Goal: Task Accomplishment & Management: Use online tool/utility

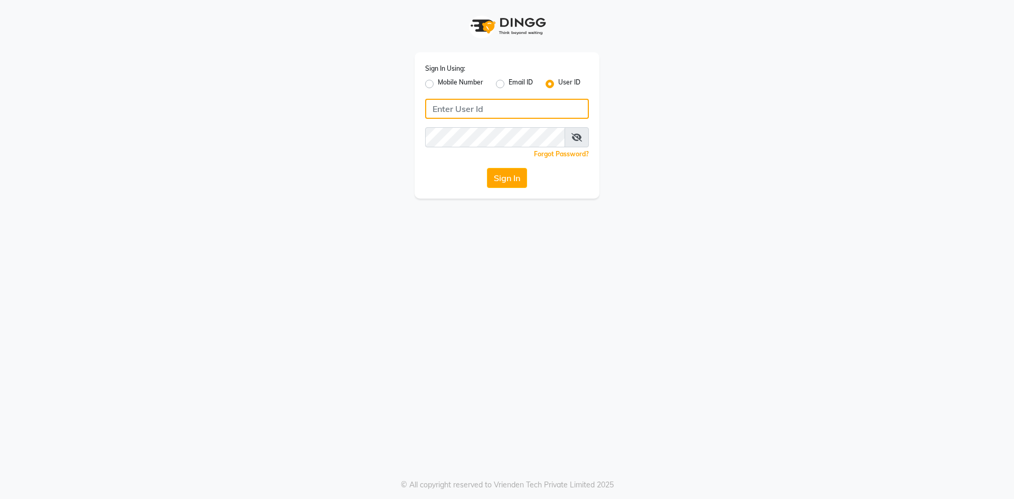
click at [452, 114] on input "Username" at bounding box center [507, 109] width 164 height 20
type input "e2884-01"
click at [487, 168] on button "Sign In" at bounding box center [507, 178] width 40 height 20
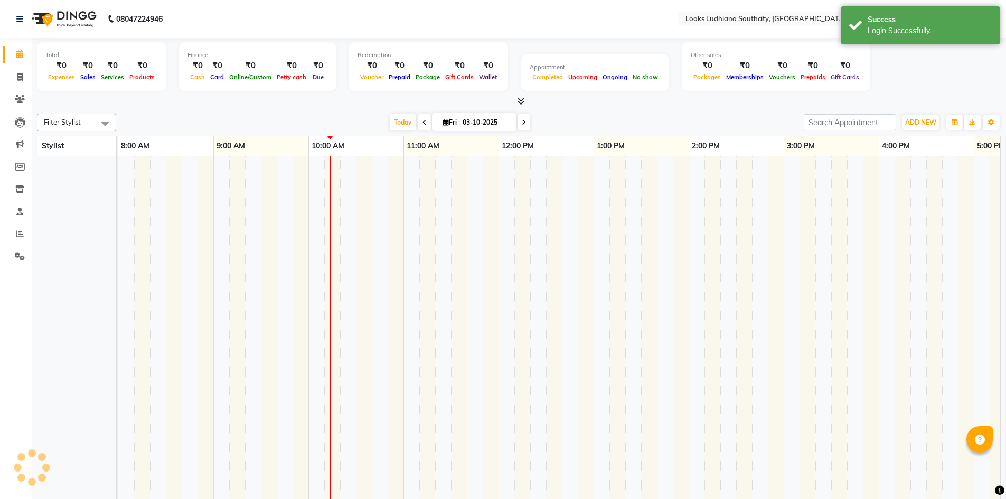
select select "en"
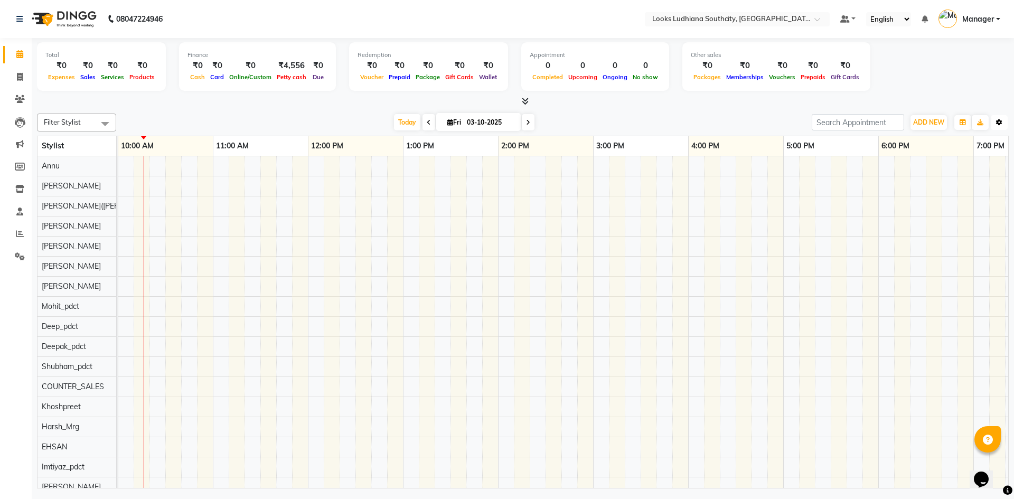
click at [998, 124] on icon "button" at bounding box center [999, 122] width 6 height 6
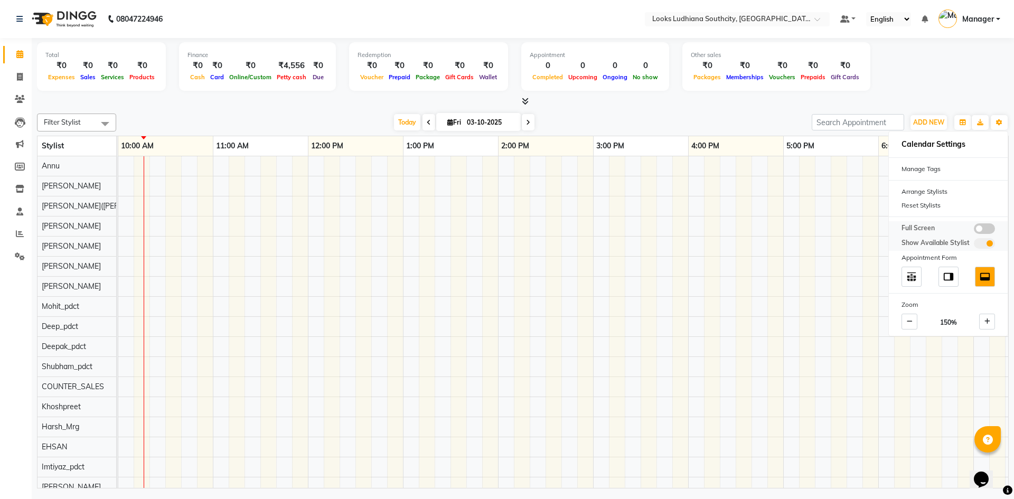
click at [987, 232] on span at bounding box center [984, 228] width 21 height 11
click at [974, 230] on input "checkbox" at bounding box center [974, 230] width 0 height 0
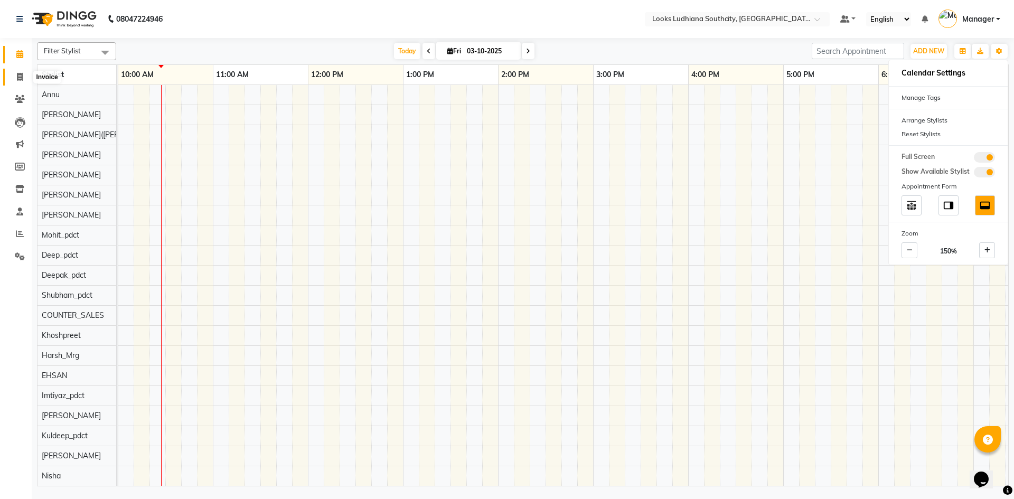
click at [16, 76] on span at bounding box center [20, 77] width 18 height 12
select select "service"
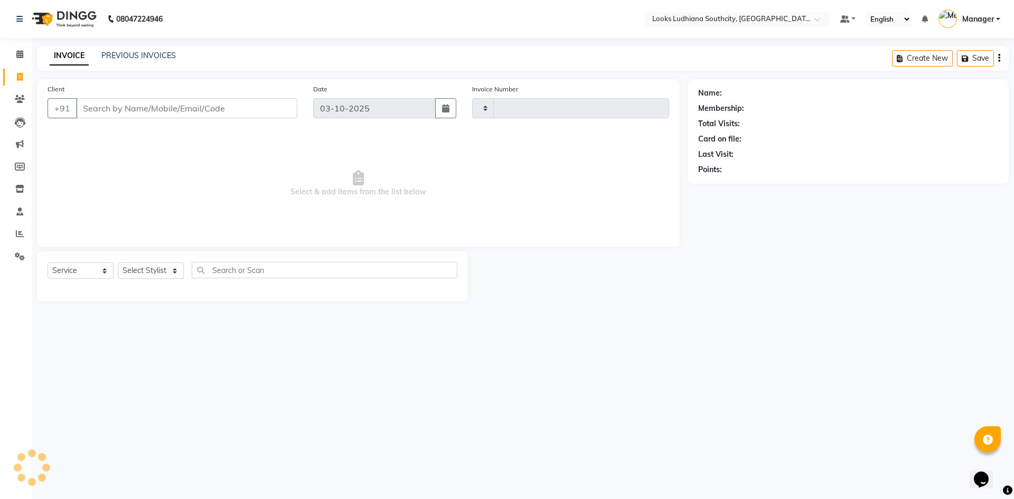
type input "3845"
select select "6577"
click at [157, 262] on select "Select Stylist [PERSON_NAME] Amtar Hospitality Annu COUNTER_SALES [PERSON_NAME]…" at bounding box center [161, 270] width 86 height 16
select select "50812"
click at [118, 262] on select "Select Stylist [PERSON_NAME] Amtar Hospitality Annu COUNTER_SALES [PERSON_NAME]…" at bounding box center [161, 270] width 86 height 16
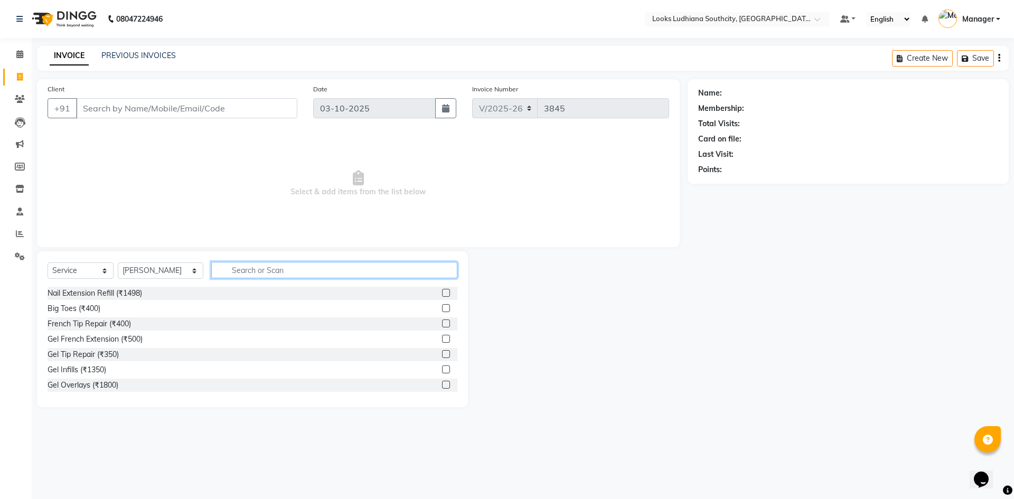
click at [211, 267] on input "text" at bounding box center [334, 270] width 246 height 16
type input "cut m"
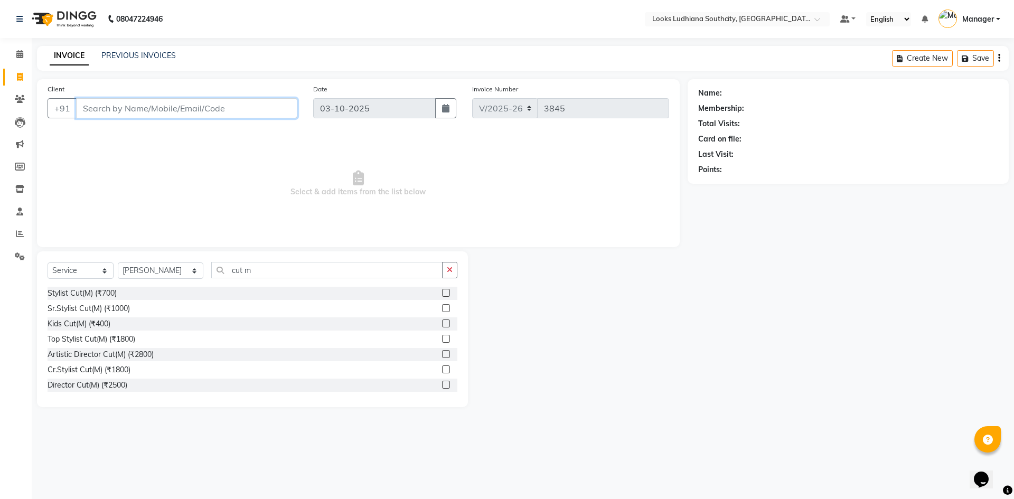
click at [207, 100] on input "Client" at bounding box center [186, 108] width 221 height 20
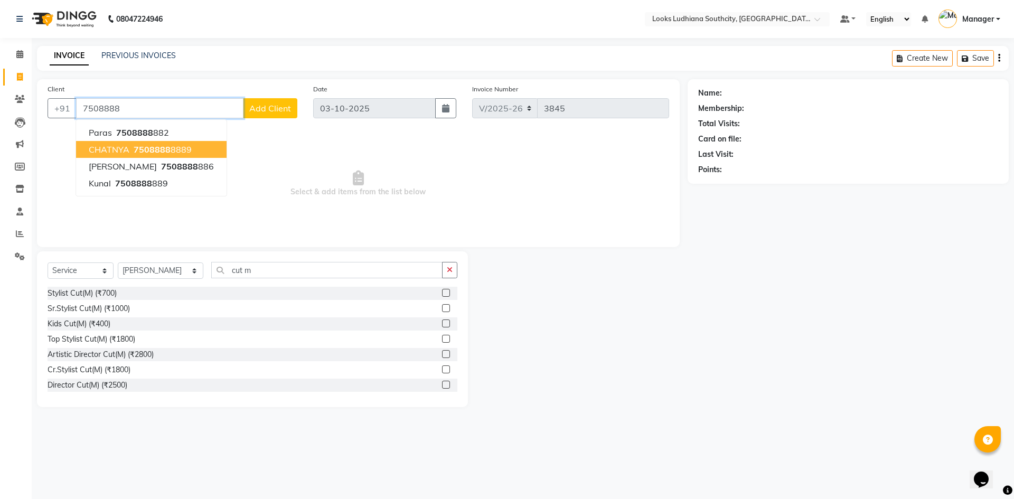
click at [165, 143] on button "CHATNYA 7508888 8889" at bounding box center [151, 149] width 151 height 17
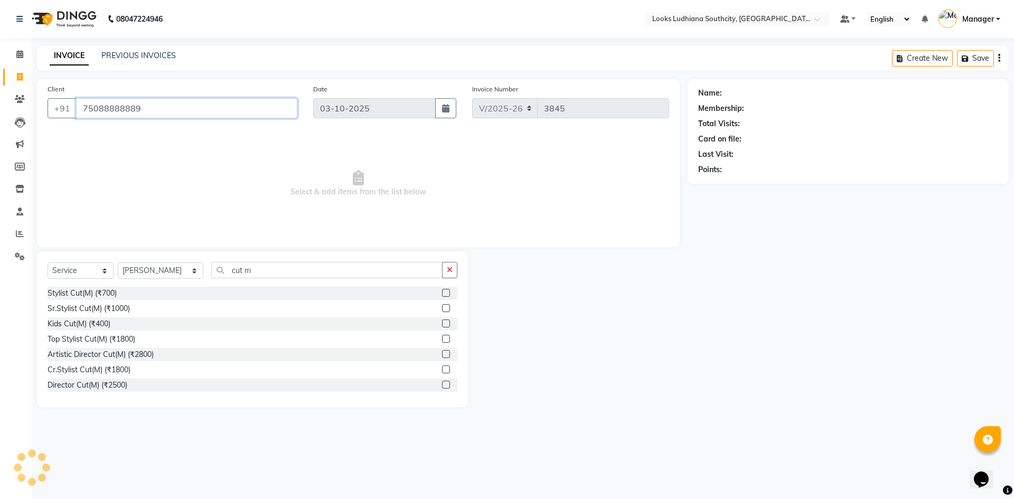
type input "75088888889"
select select "1: Object"
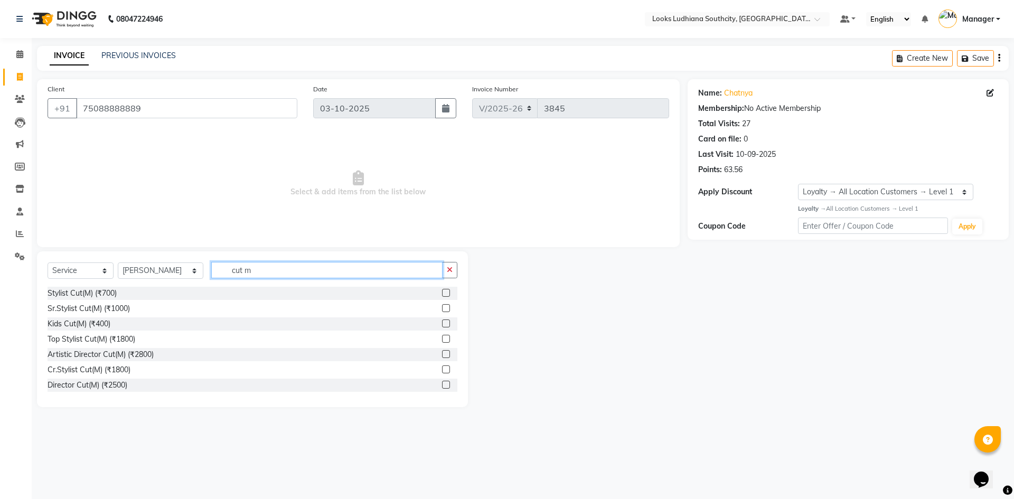
drag, startPoint x: 241, startPoint y: 272, endPoint x: 189, endPoint y: 269, distance: 51.9
click at [189, 269] on div "Select Service Product Membership Package Voucher Prepaid Gift Card Select Styl…" at bounding box center [253, 274] width 410 height 25
click at [104, 297] on div "Stylist Cut(M) (₹700)" at bounding box center [82, 293] width 69 height 11
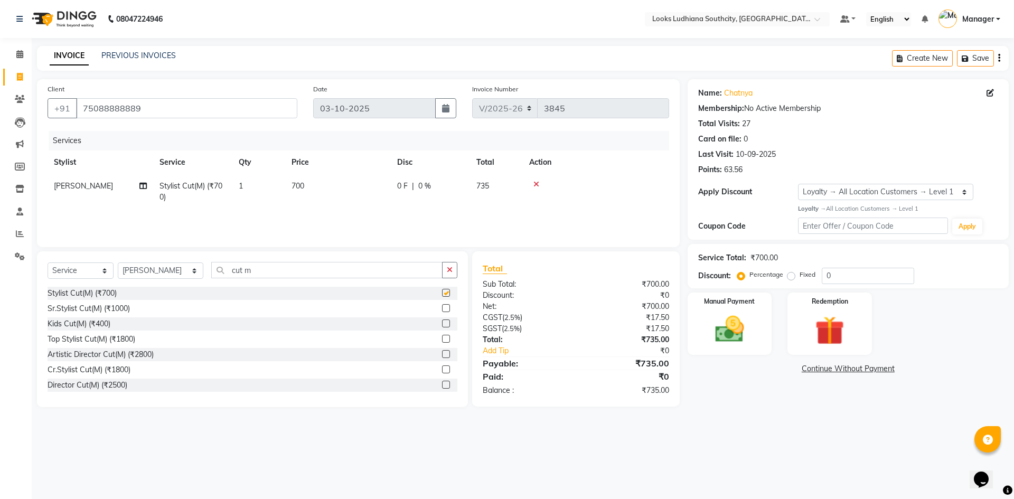
checkbox input "false"
click at [305, 184] on td "700" at bounding box center [338, 191] width 106 height 35
select select "50812"
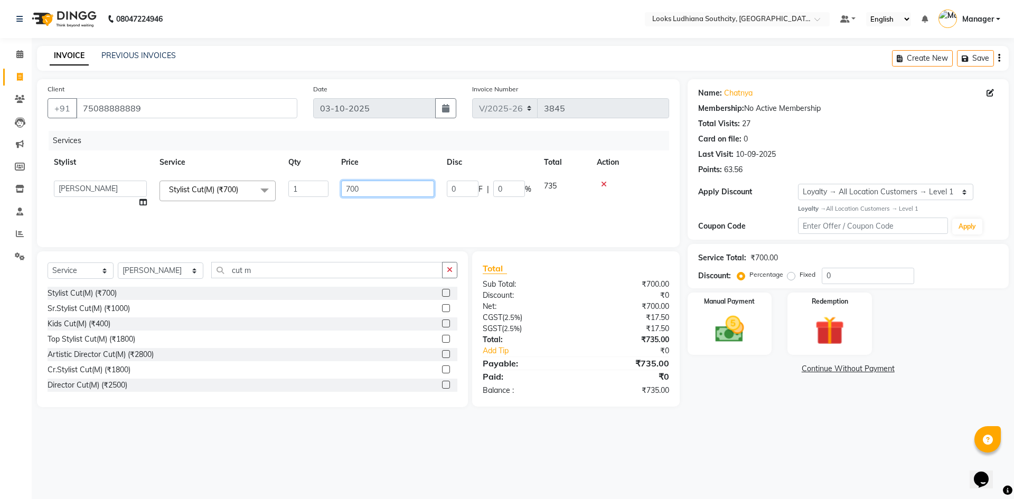
drag, startPoint x: 379, startPoint y: 191, endPoint x: 247, endPoint y: 191, distance: 132.6
click at [247, 191] on tr "[PERSON_NAME] Amtar Hospitality Annu COUNTER_SALES [PERSON_NAME] Deep_pdct [PER…" at bounding box center [359, 194] width 622 height 40
type input "575"
click at [707, 414] on main "INVOICE PREVIOUS INVOICES Create New Save Client [PHONE_NUMBER] Date [DATE] Inv…" at bounding box center [523, 234] width 982 height 377
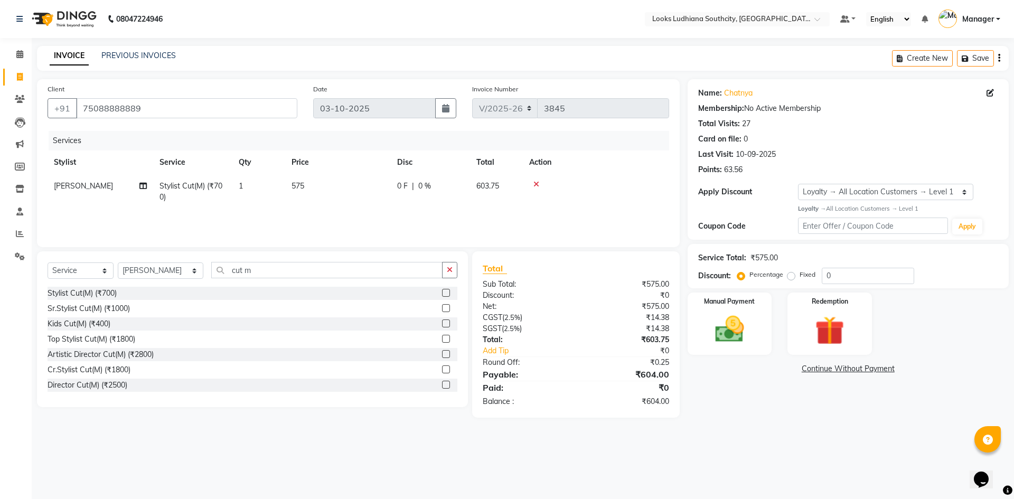
click at [312, 182] on td "575" at bounding box center [338, 191] width 106 height 35
select select "50812"
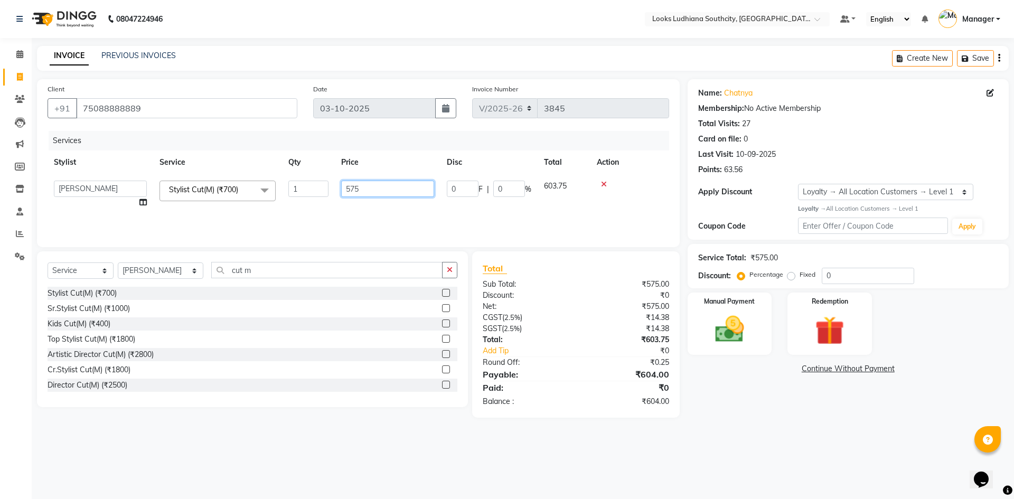
click at [369, 192] on input "575" at bounding box center [387, 189] width 93 height 16
type input "572"
click at [707, 382] on div "Name: Chatnya Membership: No Active Membership Total Visits: 27 Card on file: 0…" at bounding box center [852, 248] width 329 height 339
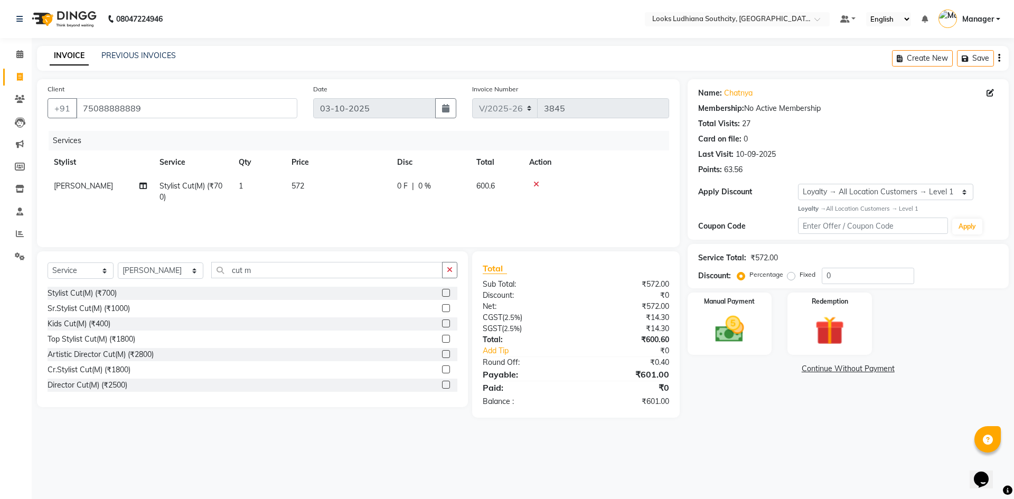
click at [296, 172] on th "Price" at bounding box center [338, 163] width 106 height 24
click at [312, 184] on td "572" at bounding box center [338, 191] width 106 height 35
select select "50812"
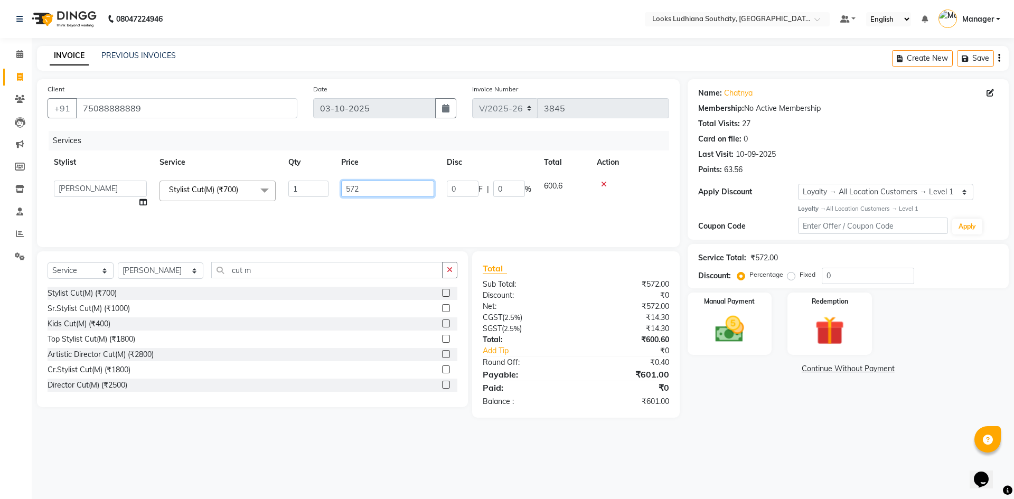
click at [360, 185] on input "572" at bounding box center [387, 189] width 93 height 16
type input "571"
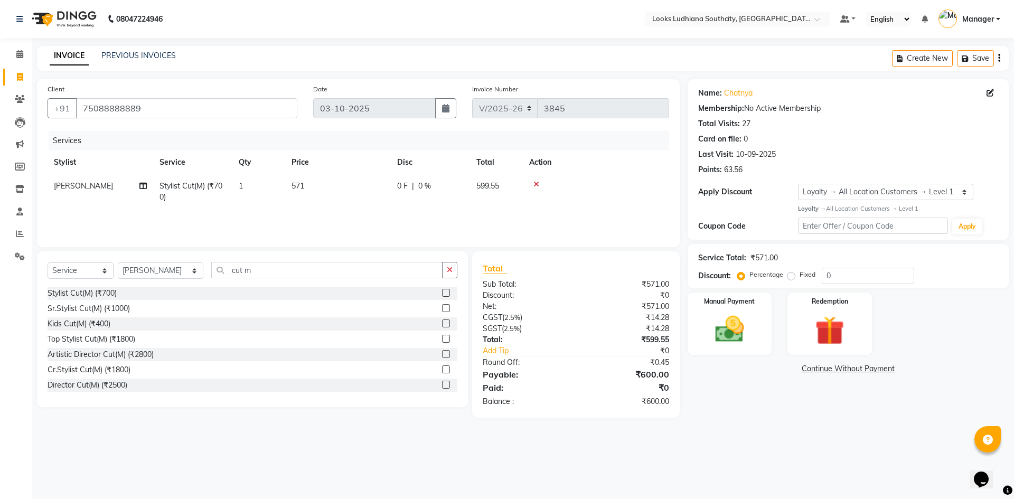
click at [424, 453] on div "08047224946 Select Location × Looks Ludhiana Southcity, Ludhiana Default Panel …" at bounding box center [507, 249] width 1014 height 499
click at [716, 335] on img at bounding box center [729, 329] width 49 height 35
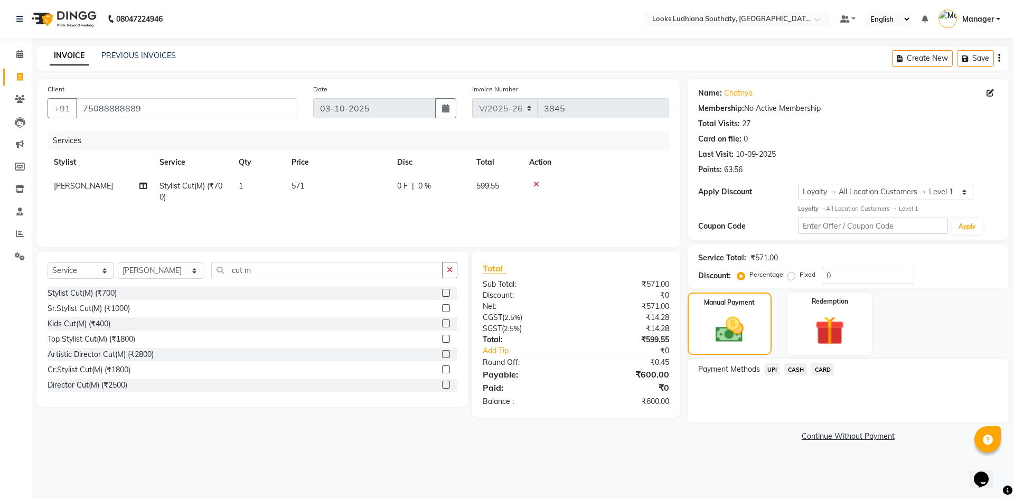
click at [792, 368] on span "CASH" at bounding box center [795, 369] width 23 height 12
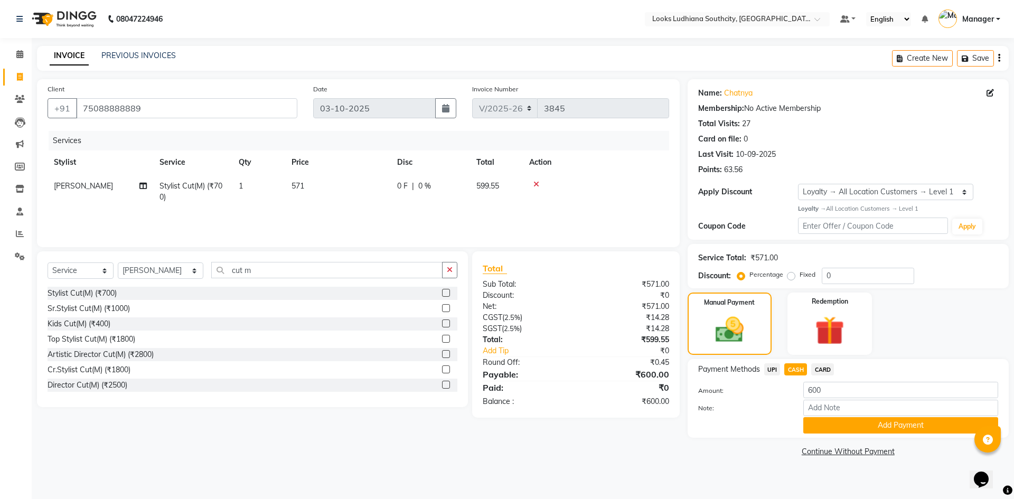
click at [819, 425] on button "Add Payment" at bounding box center [900, 425] width 195 height 16
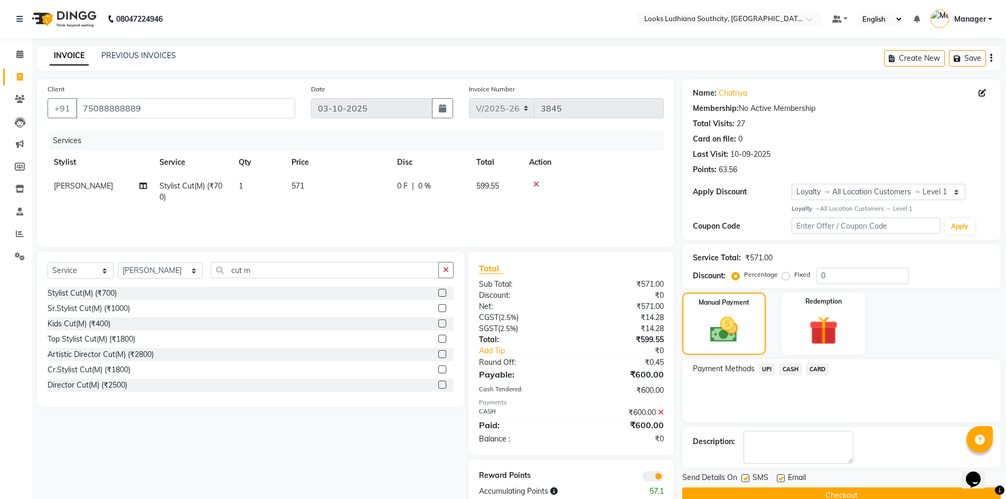
click at [655, 472] on span at bounding box center [653, 476] width 21 height 11
click at [664, 478] on input "checkbox" at bounding box center [664, 478] width 0 height 0
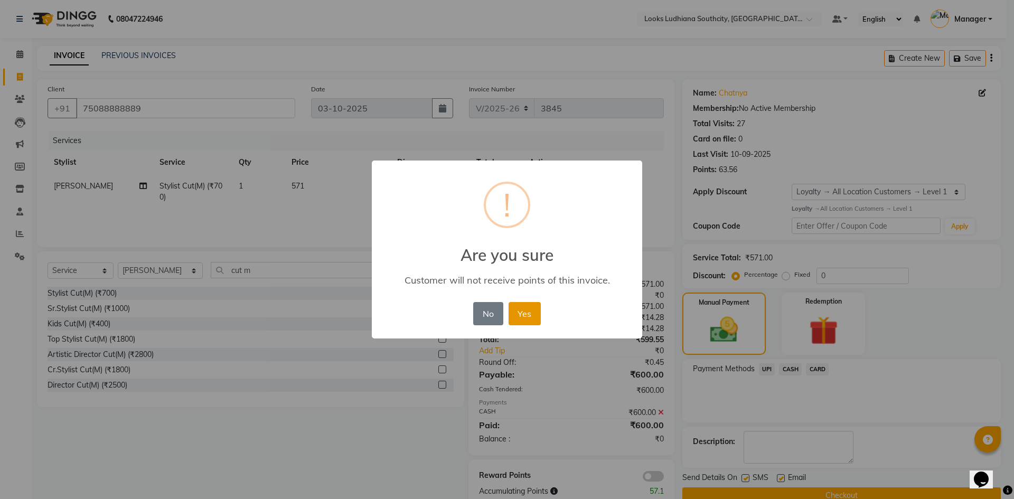
click at [534, 310] on button "Yes" at bounding box center [525, 313] width 32 height 23
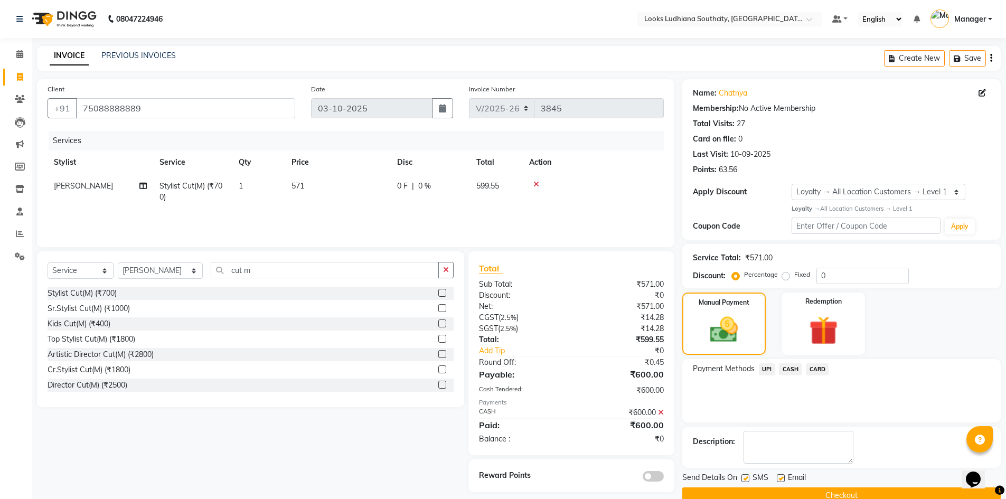
click at [744, 476] on label at bounding box center [746, 478] width 8 height 8
click at [744, 476] on input "checkbox" at bounding box center [745, 478] width 7 height 7
checkbox input "false"
click at [781, 478] on label at bounding box center [781, 478] width 8 height 8
click at [781, 478] on input "checkbox" at bounding box center [780, 478] width 7 height 7
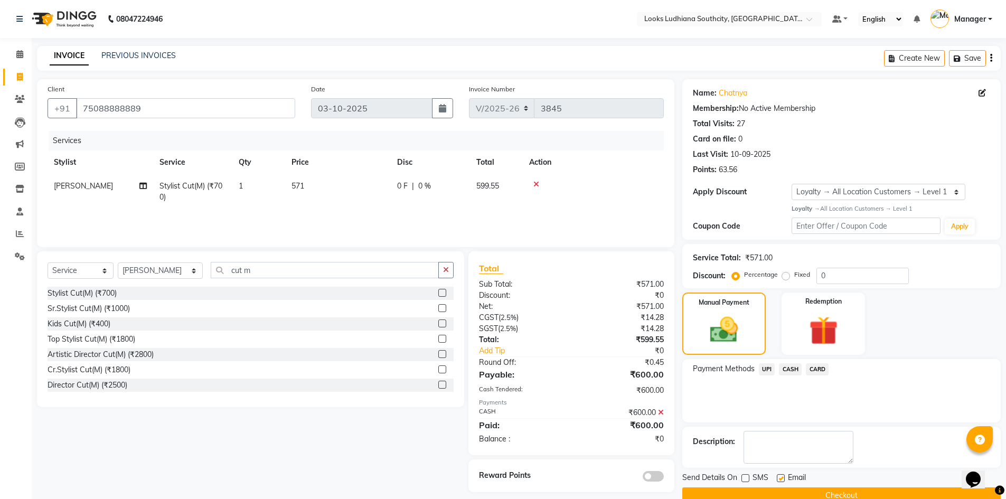
checkbox input "false"
click at [782, 494] on button "Checkout" at bounding box center [841, 495] width 318 height 16
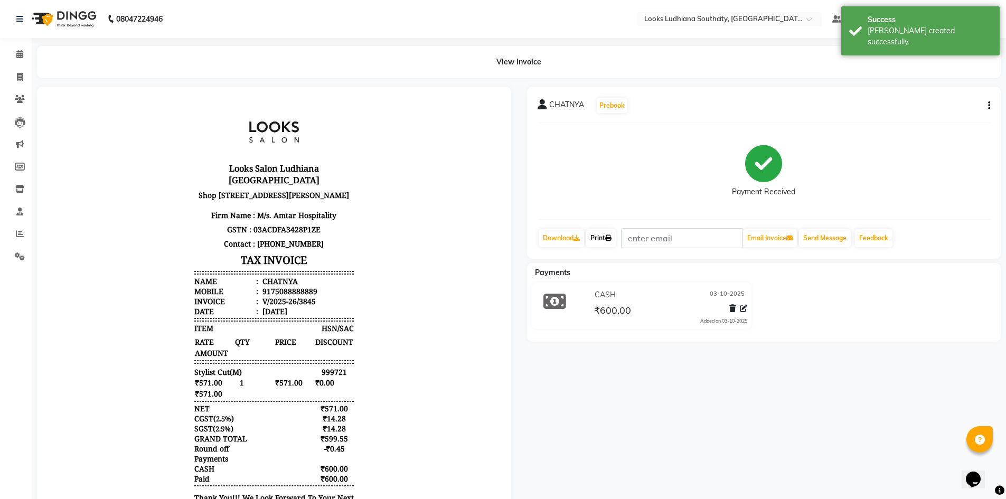
click at [616, 240] on link "Print" at bounding box center [601, 238] width 30 height 18
click at [14, 73] on span at bounding box center [20, 77] width 18 height 12
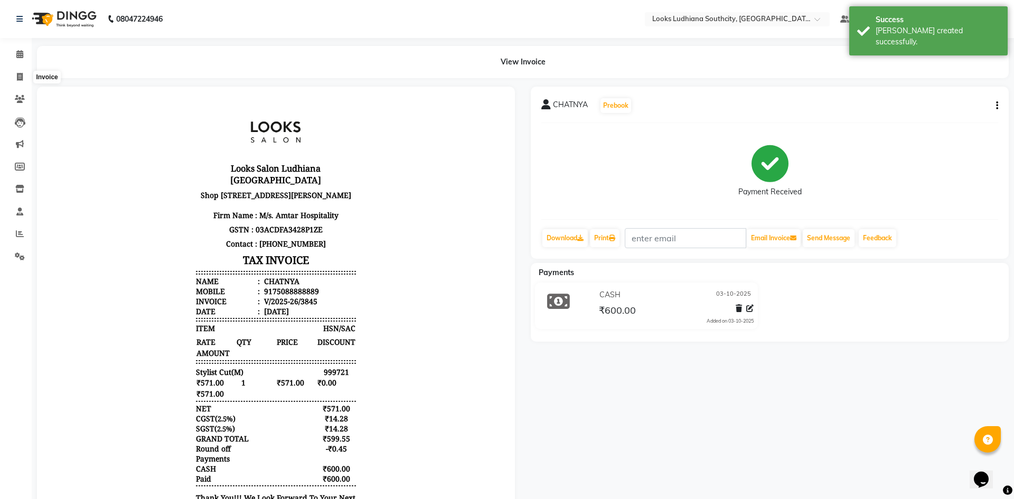
select select "service"
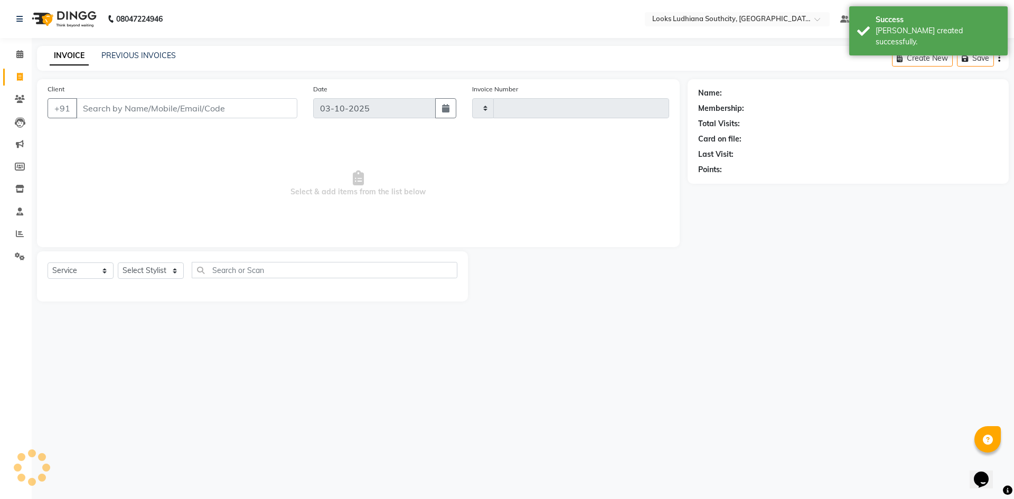
type input "3846"
select select "6577"
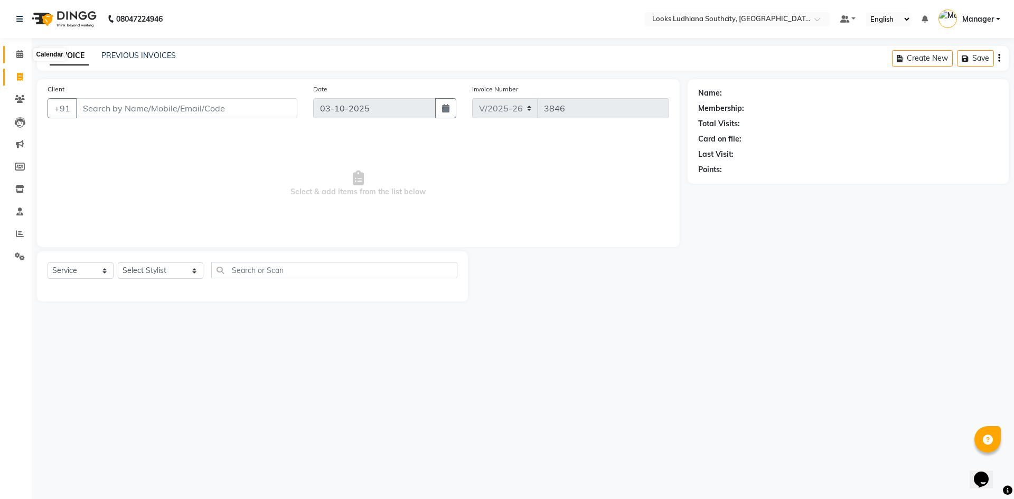
click at [22, 54] on icon at bounding box center [19, 54] width 7 height 8
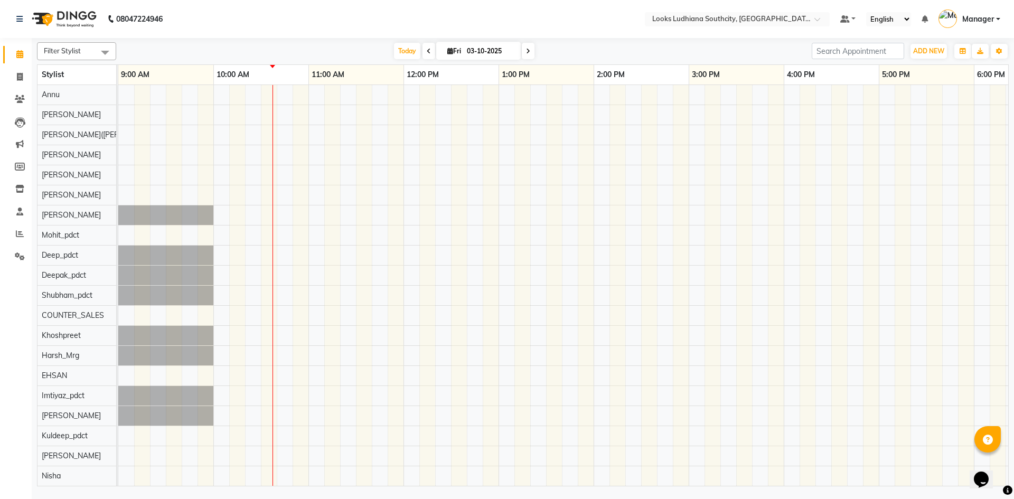
scroll to position [0, 96]
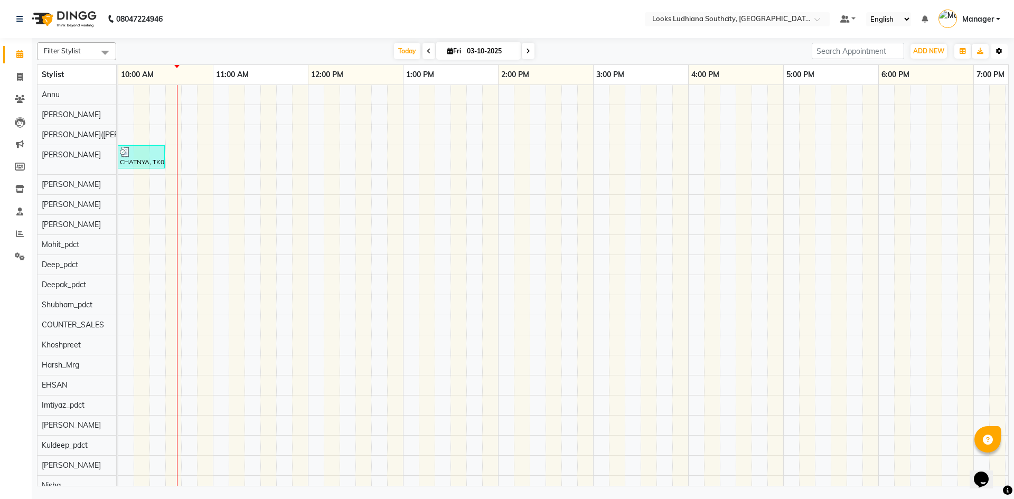
click at [1001, 53] on icon "button" at bounding box center [999, 51] width 6 height 6
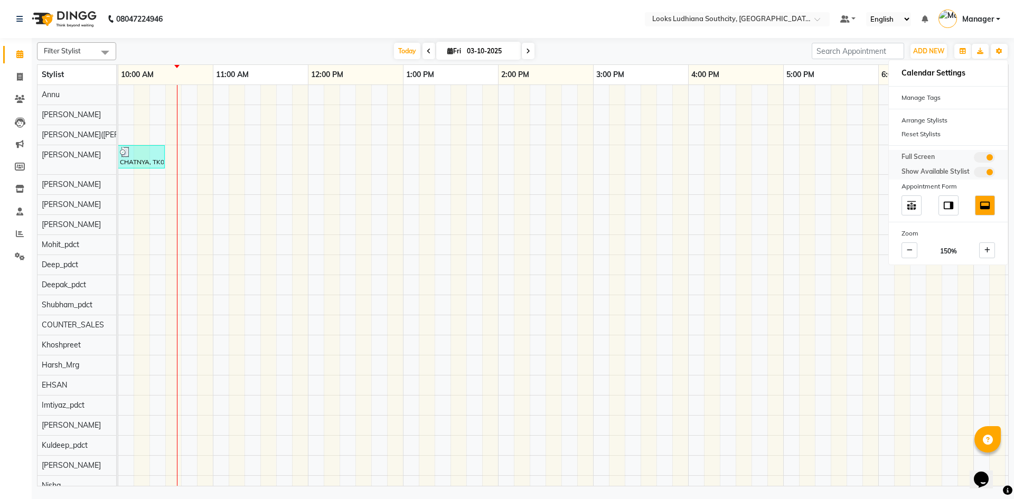
click at [929, 155] on span "Full Screen" at bounding box center [918, 157] width 33 height 11
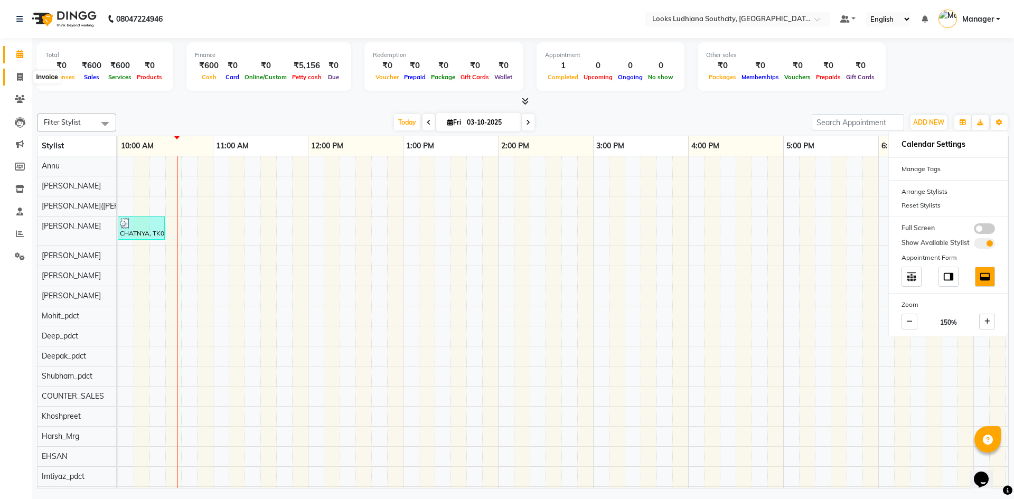
click at [13, 78] on span at bounding box center [20, 77] width 18 height 12
select select "6577"
select select "service"
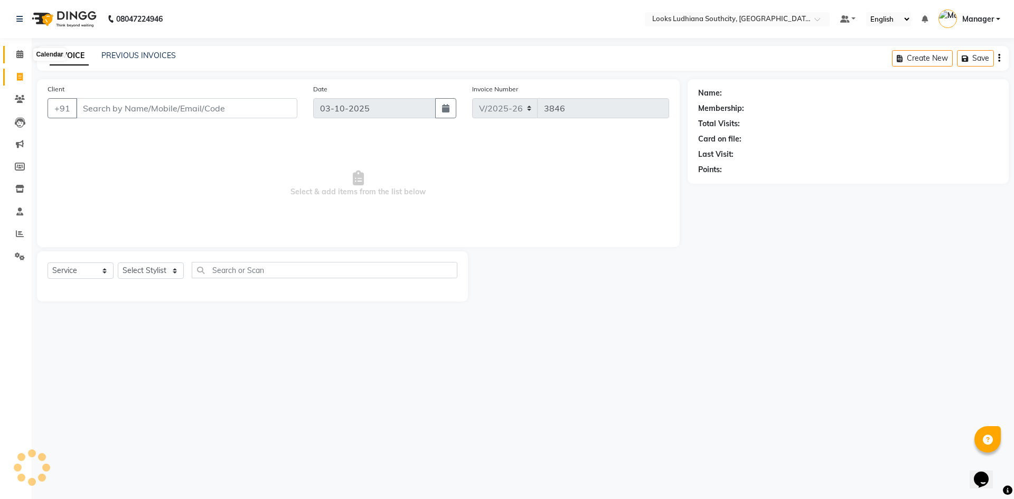
click at [15, 54] on span at bounding box center [20, 55] width 18 height 12
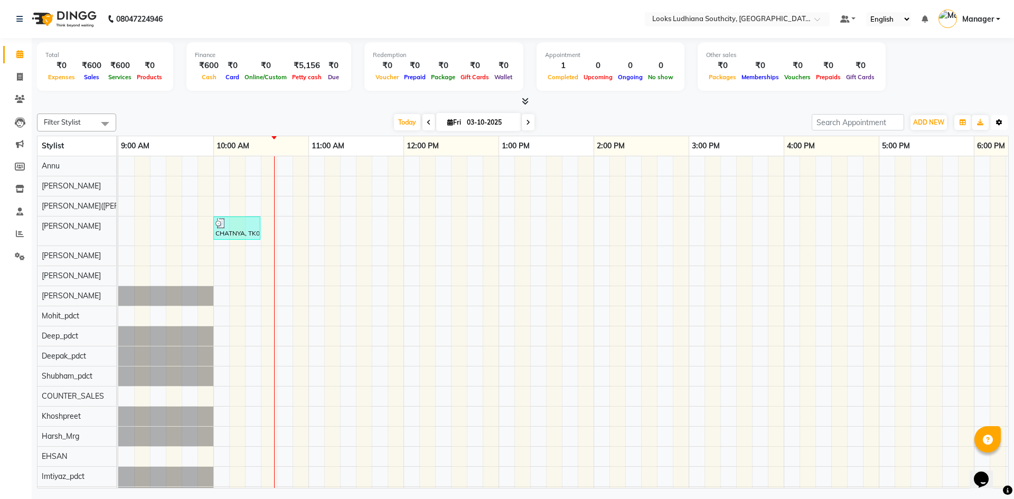
click at [998, 121] on icon "button" at bounding box center [999, 122] width 6 height 6
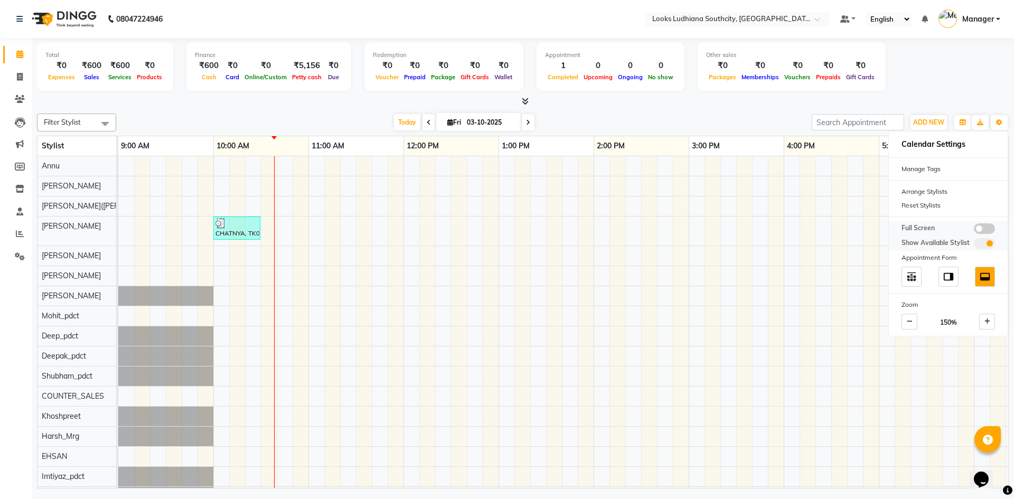
click at [982, 233] on span at bounding box center [984, 228] width 21 height 11
click at [974, 230] on input "checkbox" at bounding box center [974, 230] width 0 height 0
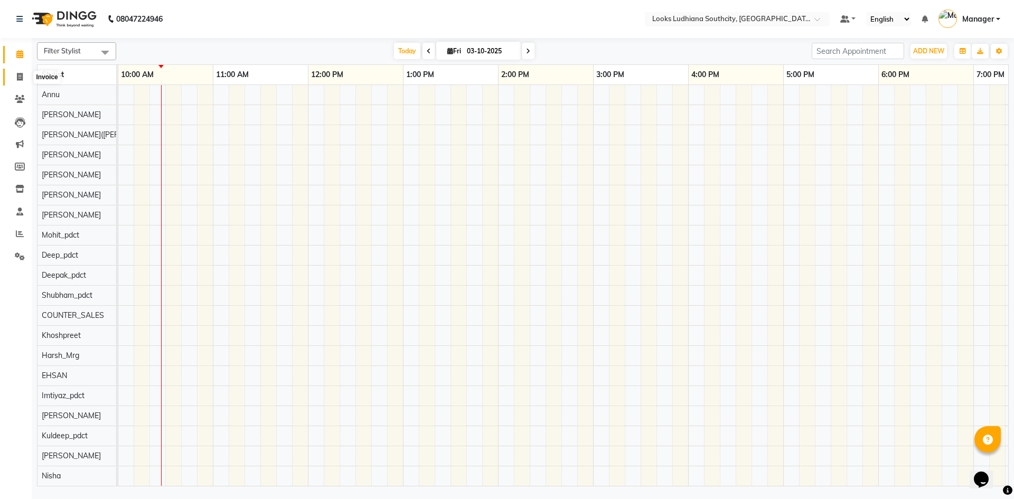
click at [22, 71] on span at bounding box center [20, 77] width 18 height 12
select select "6577"
select select "service"
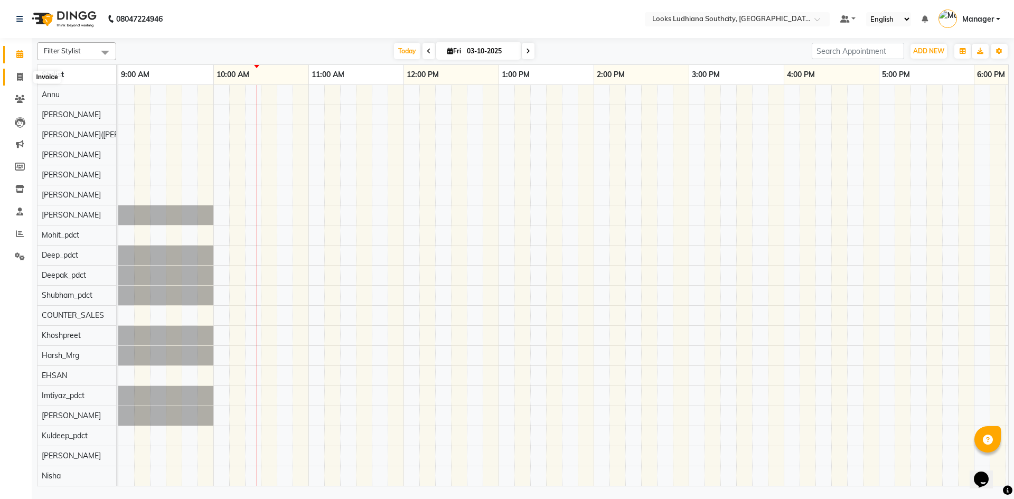
click at [18, 81] on span at bounding box center [20, 77] width 18 height 12
select select "6577"
select select "service"
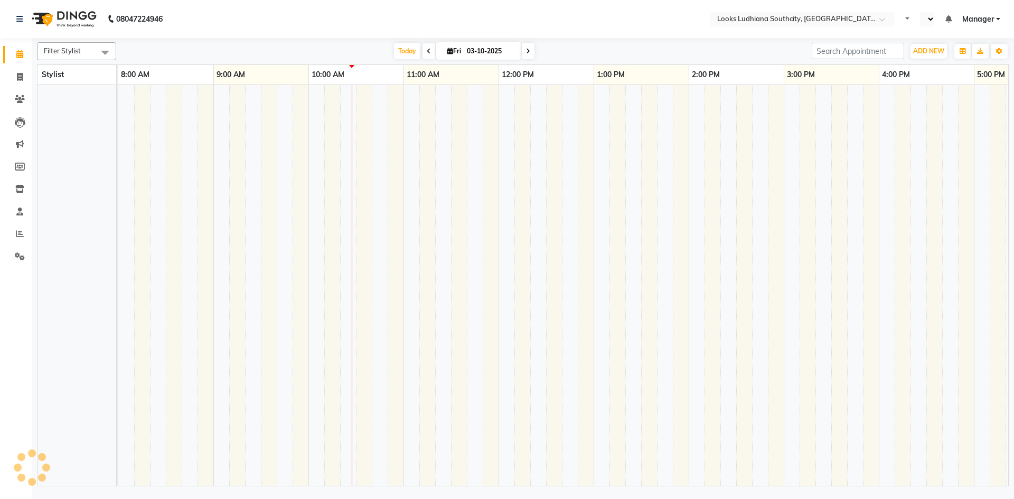
select select "en"
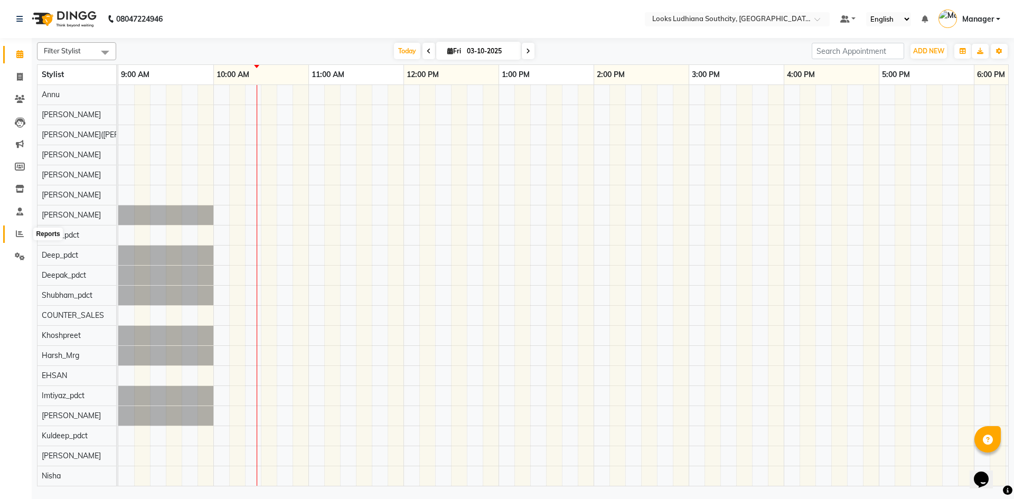
click at [20, 232] on icon at bounding box center [20, 234] width 8 height 8
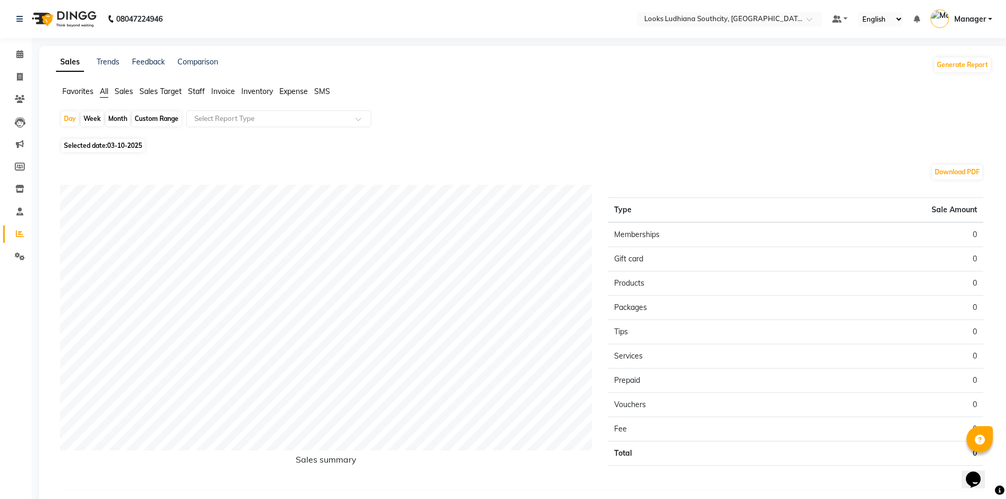
click at [196, 92] on span "Staff" at bounding box center [196, 92] width 17 height 10
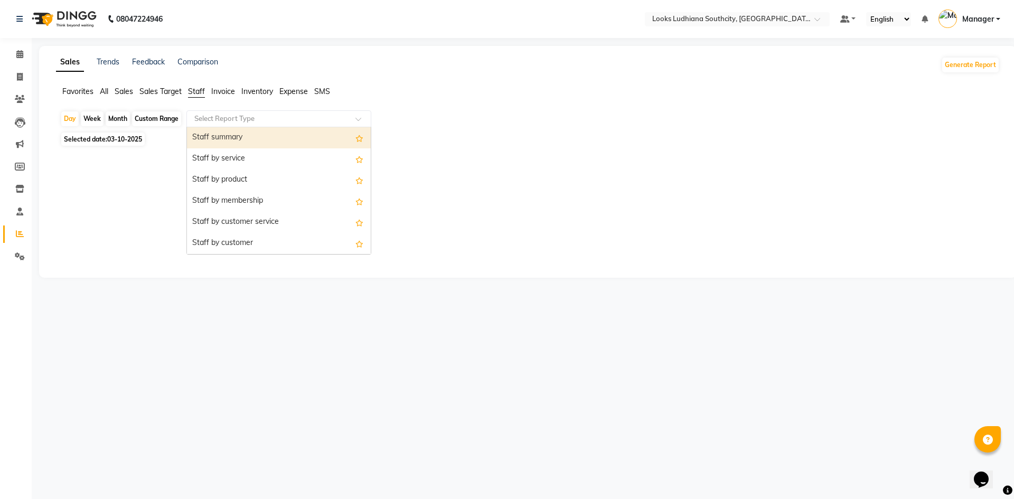
click at [225, 122] on input "text" at bounding box center [268, 119] width 152 height 11
click at [230, 136] on div "Staff summary" at bounding box center [279, 137] width 184 height 21
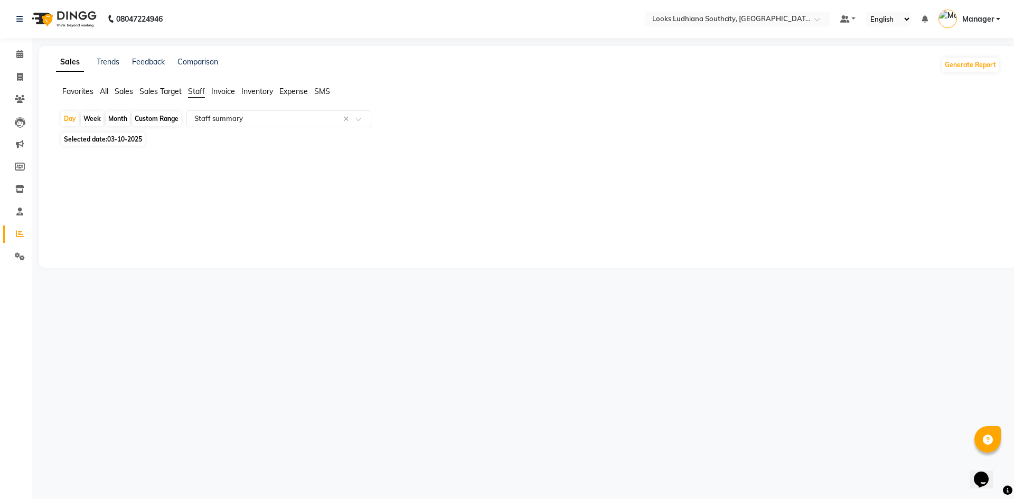
click at [72, 136] on span "Selected date: 03-10-2025" at bounding box center [102, 139] width 83 height 13
select select "10"
select select "2025"
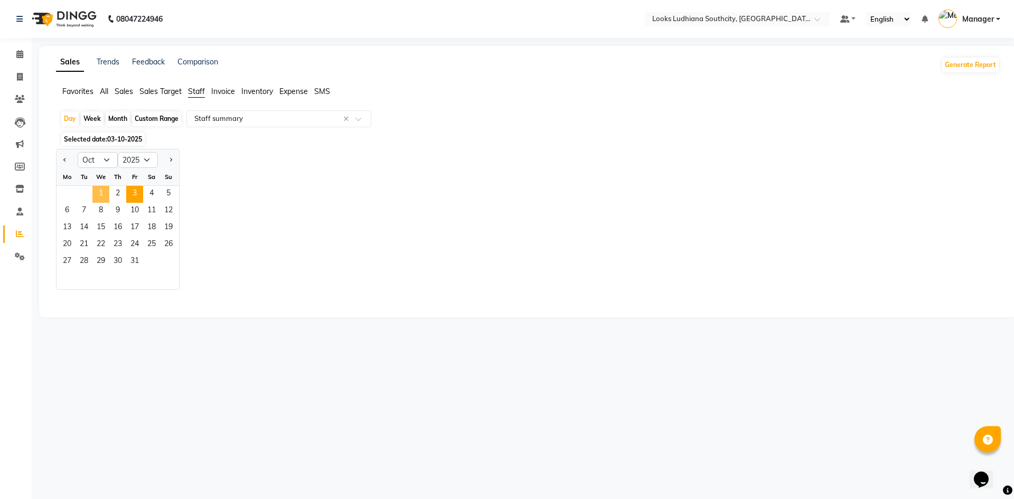
click at [104, 195] on span "1" at bounding box center [100, 194] width 17 height 17
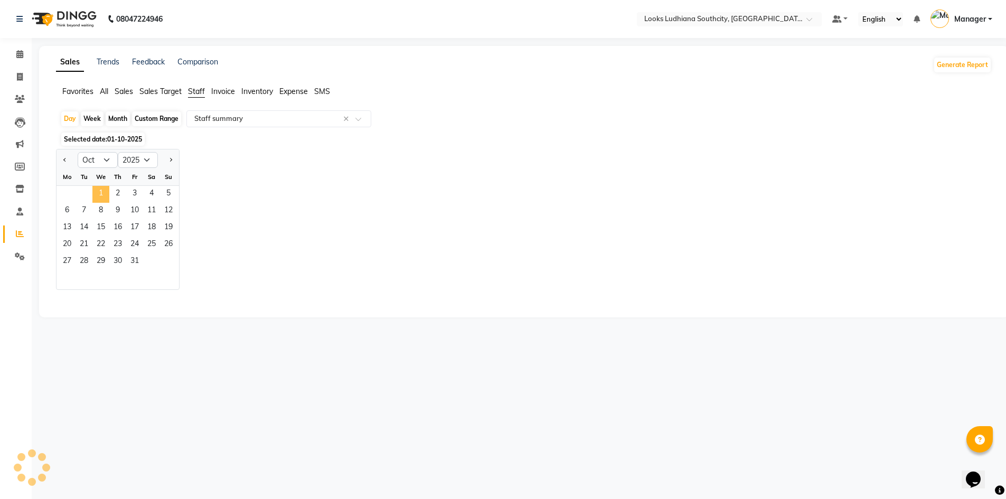
select select "full_report"
select select "csv"
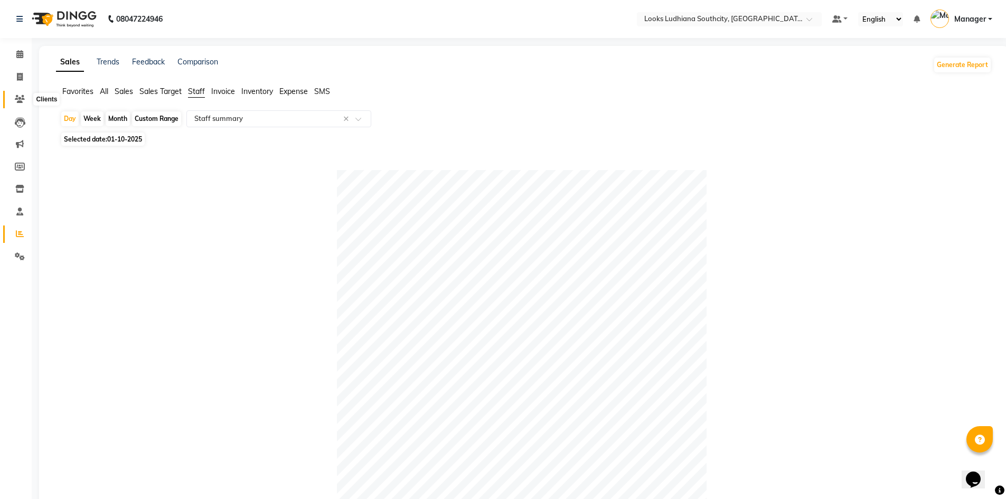
click at [18, 97] on icon at bounding box center [20, 99] width 10 height 8
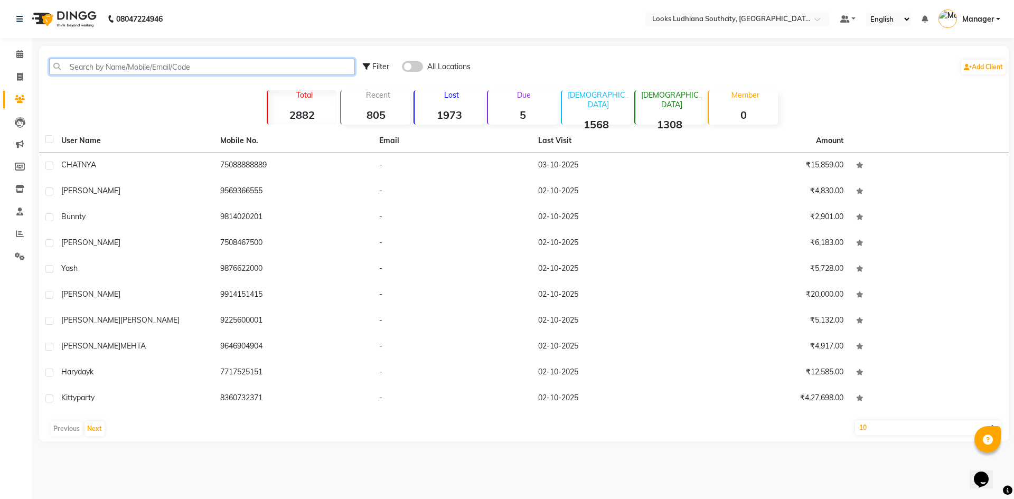
click at [171, 62] on input "text" at bounding box center [202, 67] width 306 height 16
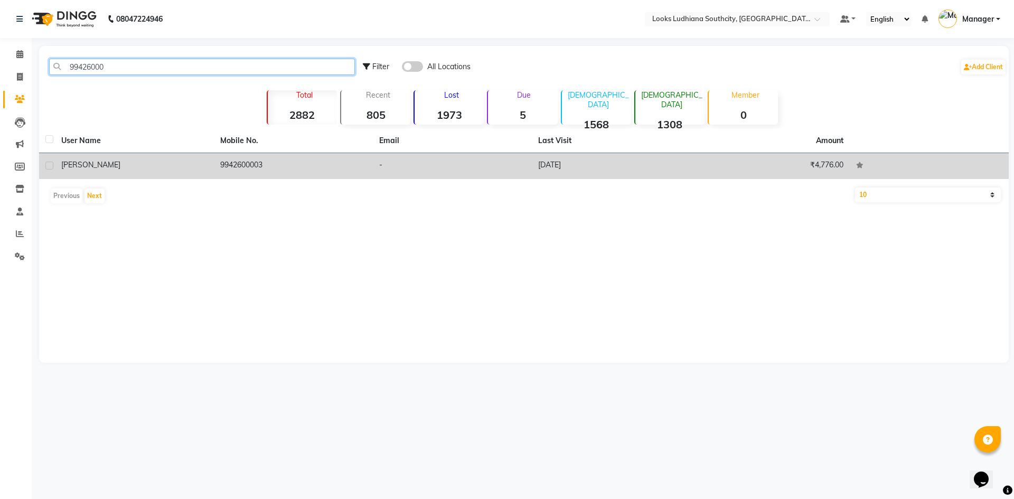
type input "99426000"
click at [114, 168] on div "vabhav" at bounding box center [134, 164] width 146 height 11
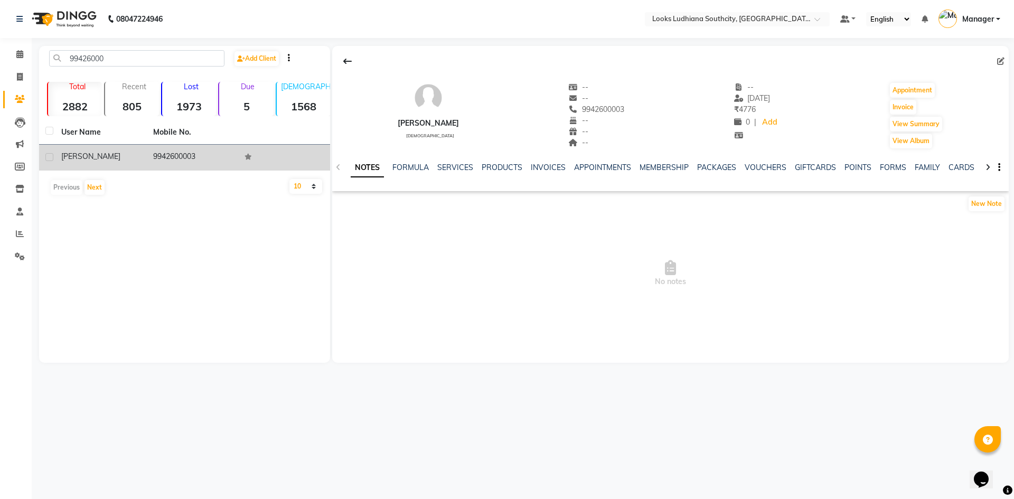
click at [116, 163] on td "vabhav" at bounding box center [101, 158] width 92 height 26
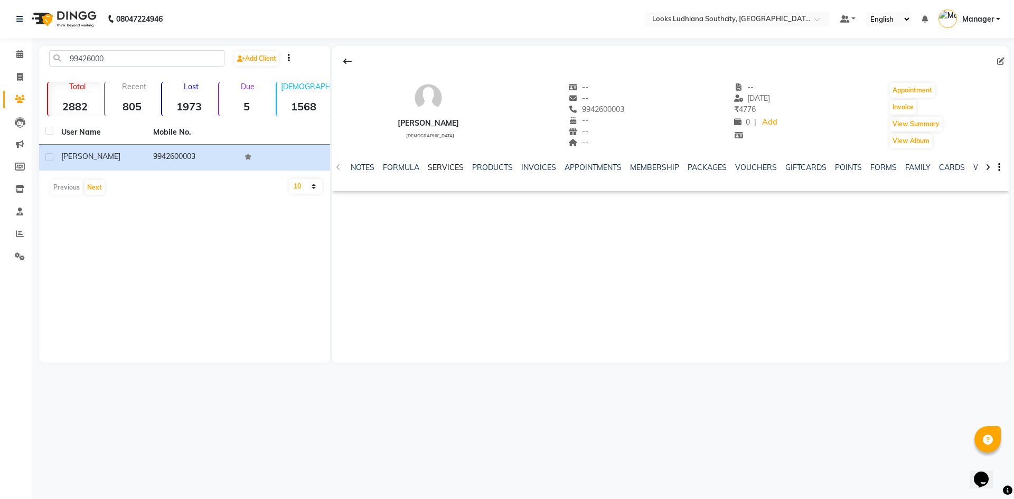
click at [443, 171] on link "SERVICES" at bounding box center [446, 168] width 36 height 10
